Goal: Task Accomplishment & Management: Use online tool/utility

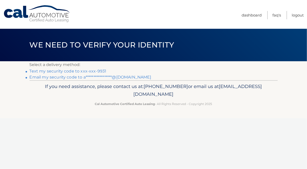
click at [84, 71] on link "Text my security code to xxx-xxx-9931" at bounding box center [68, 71] width 77 height 5
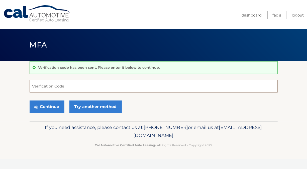
click at [37, 90] on input "Verification Code" at bounding box center [154, 86] width 248 height 13
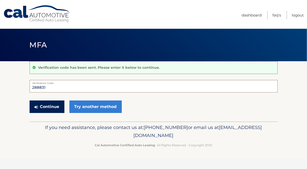
type input "288831"
click at [42, 106] on button "Continue" at bounding box center [47, 107] width 35 height 13
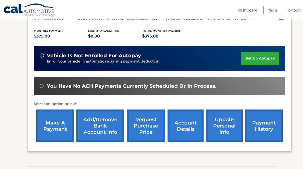
scroll to position [101, 0]
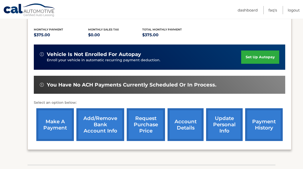
click at [57, 121] on link "make a payment" at bounding box center [55, 125] width 38 height 33
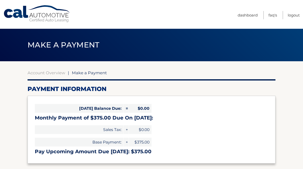
select select "NWFjNDlkNzEtYjI5NS00ZjBiLTkyOTEtMGExZDhlNGFlNTMy"
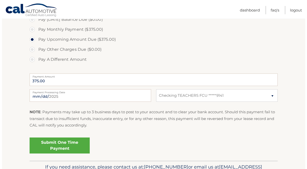
scroll to position [160, 0]
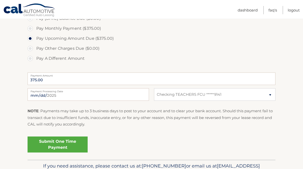
click at [48, 141] on link "Submit One Time Payment" at bounding box center [58, 145] width 60 height 16
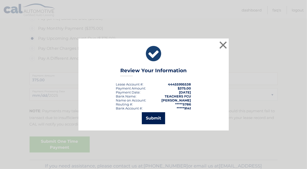
click at [147, 120] on button "Submit" at bounding box center [153, 119] width 23 height 12
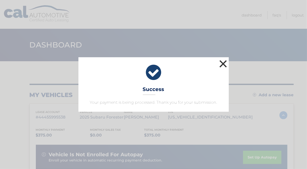
click at [221, 65] on button "×" at bounding box center [223, 64] width 10 height 10
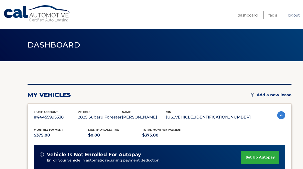
click at [293, 14] on link "Logout" at bounding box center [294, 15] width 12 height 8
